Goal: Task Accomplishment & Management: Complete application form

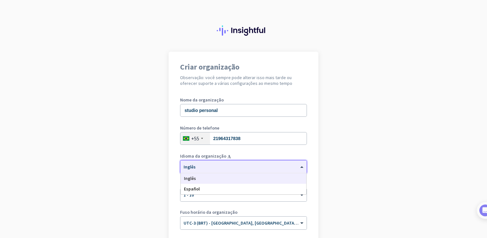
click at [258, 166] on div at bounding box center [244, 164] width 126 height 5
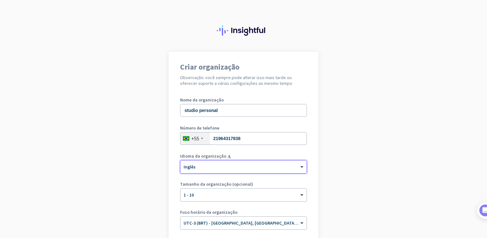
click at [258, 166] on div at bounding box center [244, 164] width 126 height 5
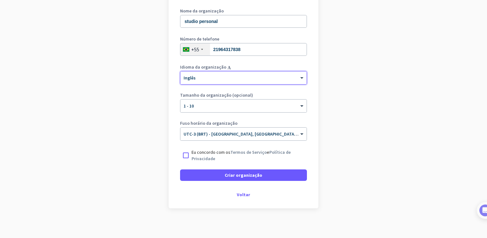
scroll to position [91, 0]
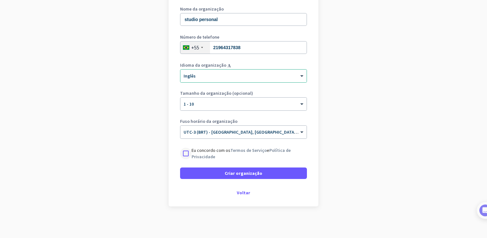
click at [180, 155] on div at bounding box center [185, 153] width 11 height 11
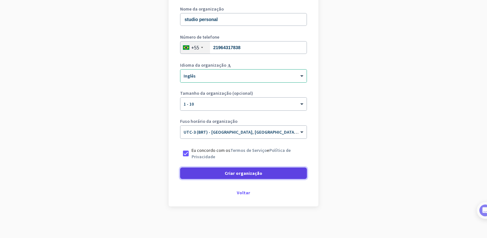
click at [221, 179] on span at bounding box center [243, 173] width 127 height 15
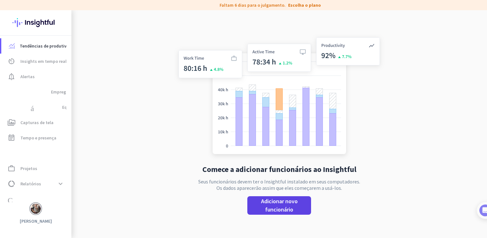
drag, startPoint x: 266, startPoint y: 216, endPoint x: 265, endPoint y: 211, distance: 5.8
click at [265, 211] on div "Comece a adicionar funcionários ao Insightful Seus funcionários devem ter o Ins…" at bounding box center [279, 129] width 211 height 238
click at [265, 211] on span "Adicionar novo funcionário" at bounding box center [280, 205] width 54 height 17
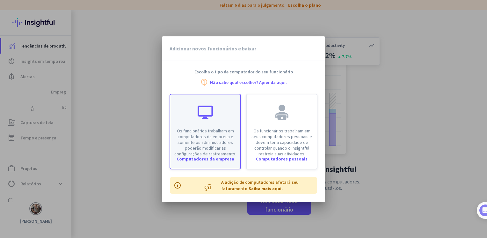
click at [211, 139] on p "Os funcionários trabalham em computadores da empresa e somente os administrador…" at bounding box center [205, 142] width 63 height 29
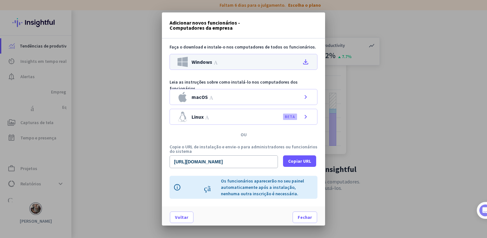
click at [240, 58] on div "Windows Ajuda file_download" at bounding box center [244, 62] width 148 height 16
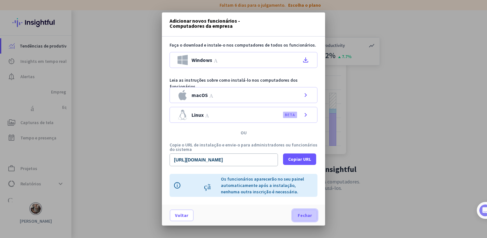
click at [305, 219] on span at bounding box center [305, 215] width 24 height 15
